Goal: Task Accomplishment & Management: Complete application form

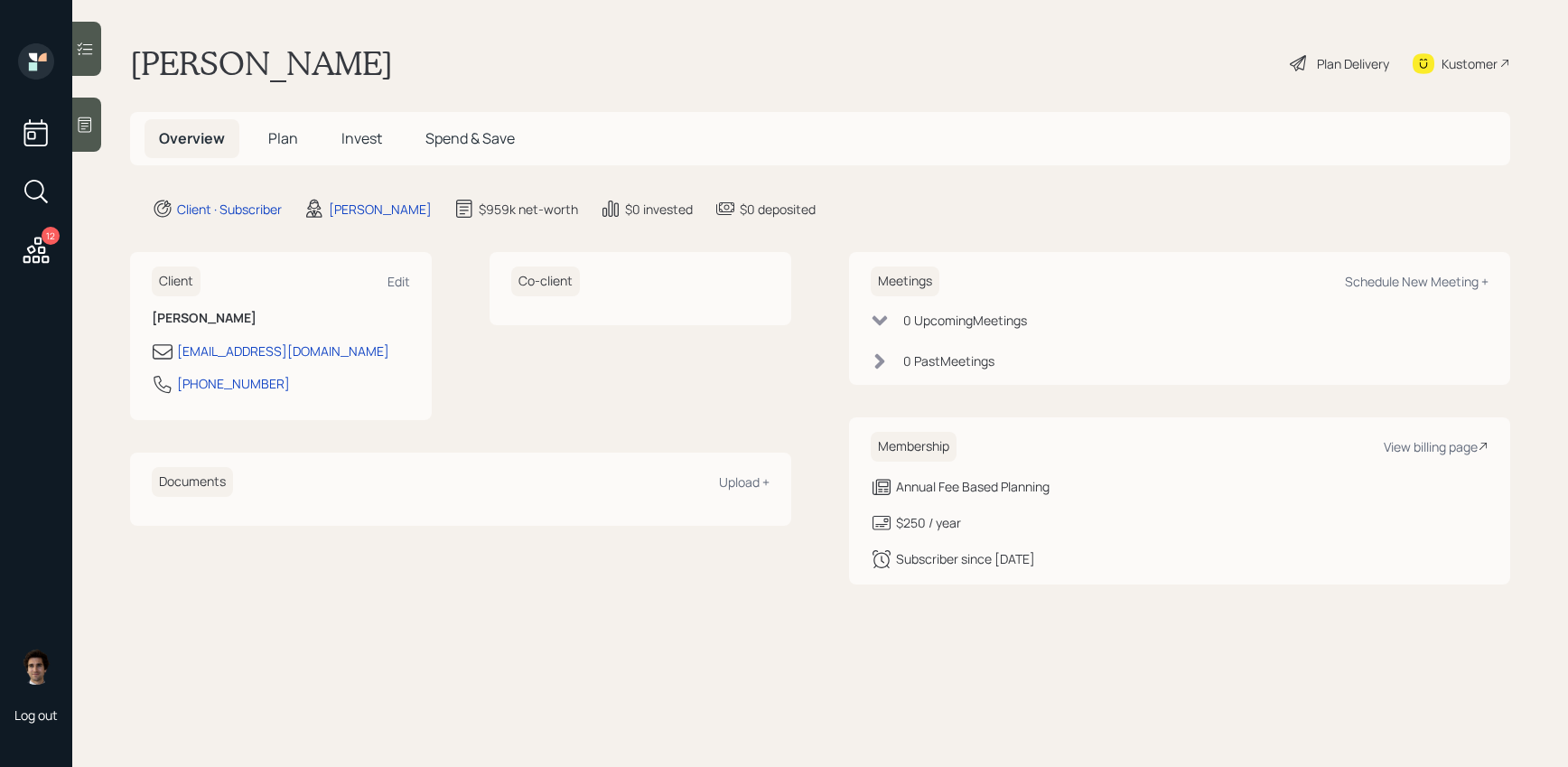
click at [276, 125] on h5 "Plan" at bounding box center [283, 139] width 59 height 39
